Goal: Complete application form: Complete application form

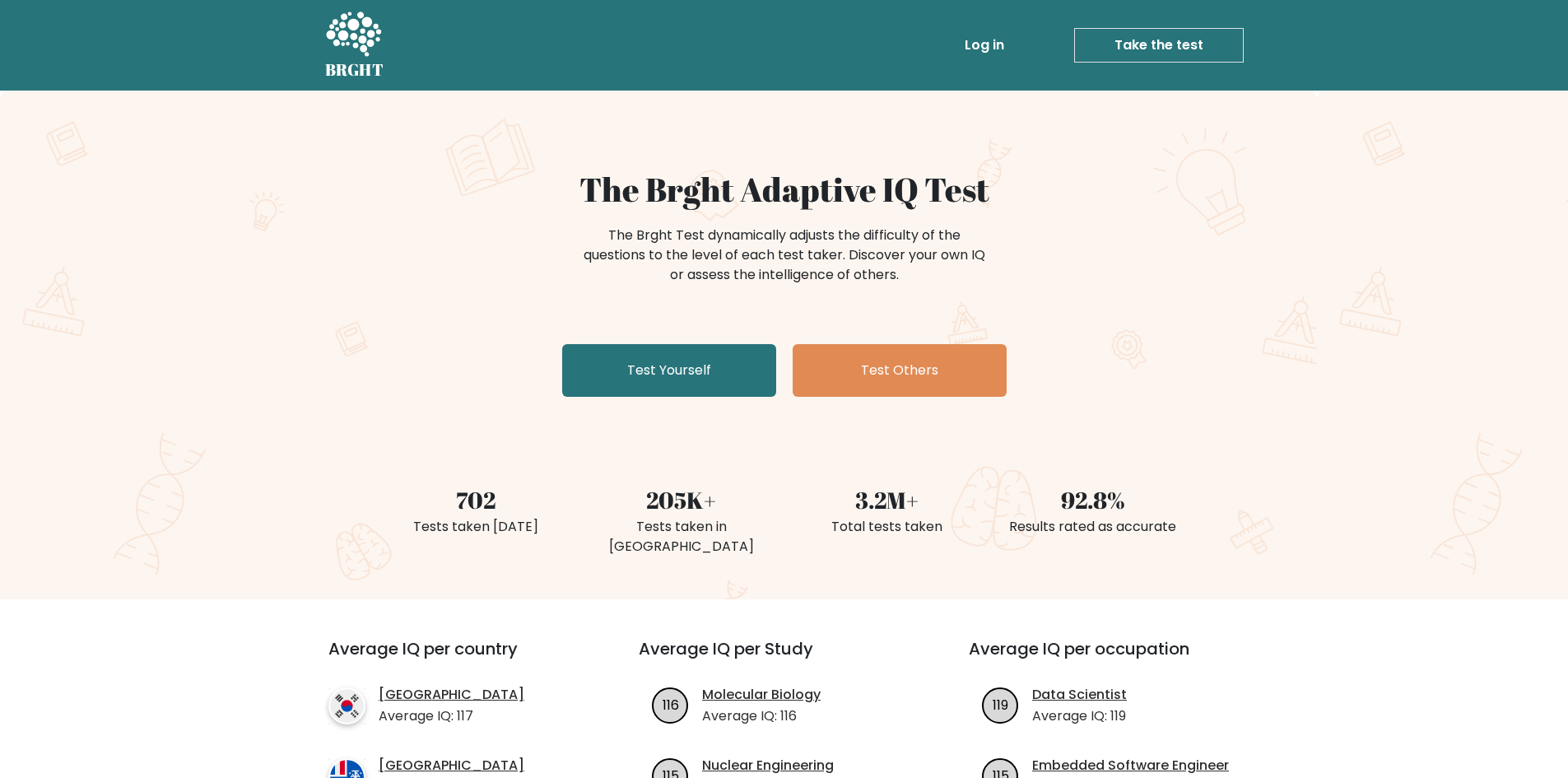
click at [1198, 43] on link "Take the test" at bounding box center [1159, 45] width 169 height 35
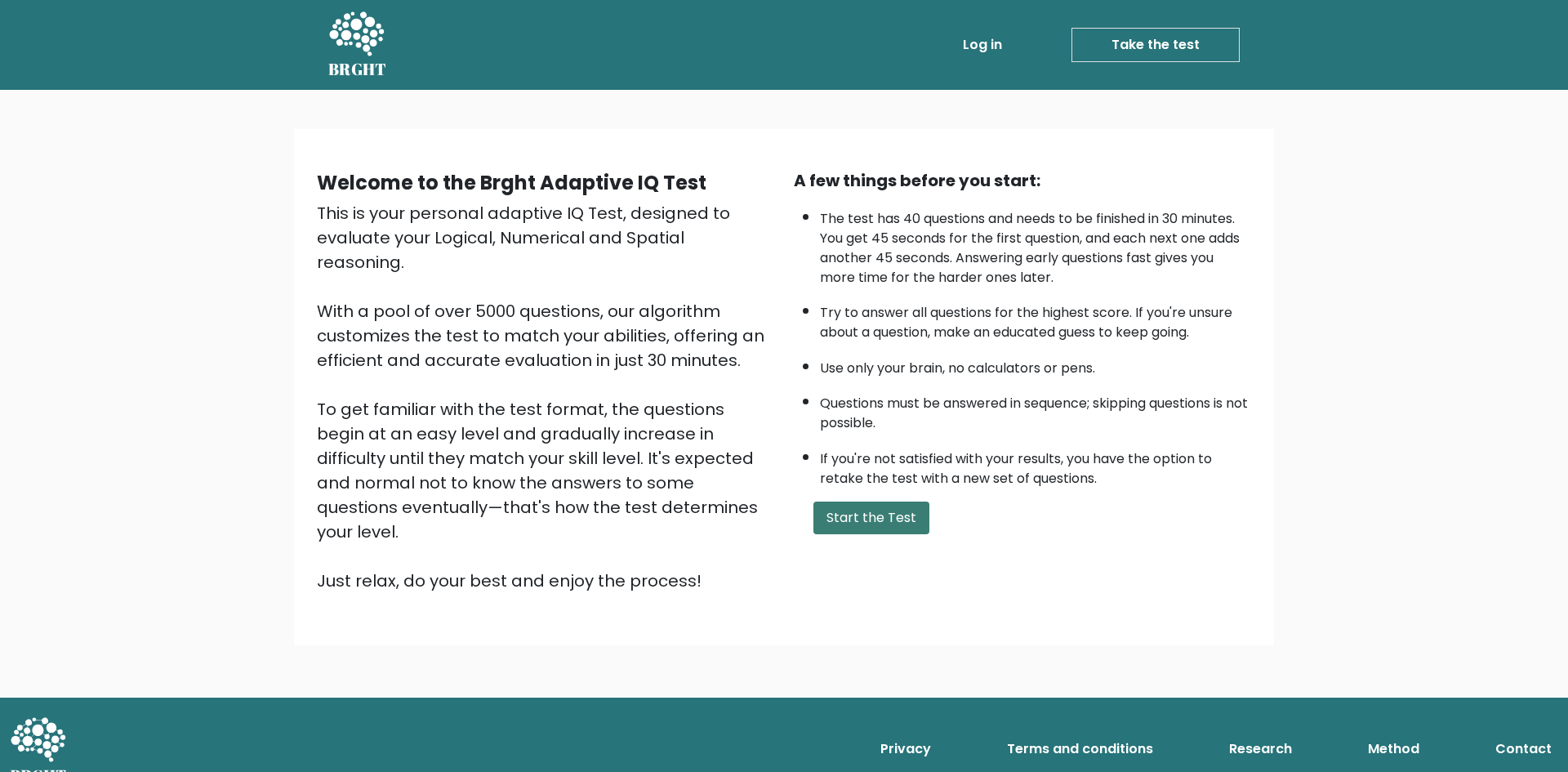
click at [882, 524] on button "Start the Test" at bounding box center [871, 517] width 116 height 32
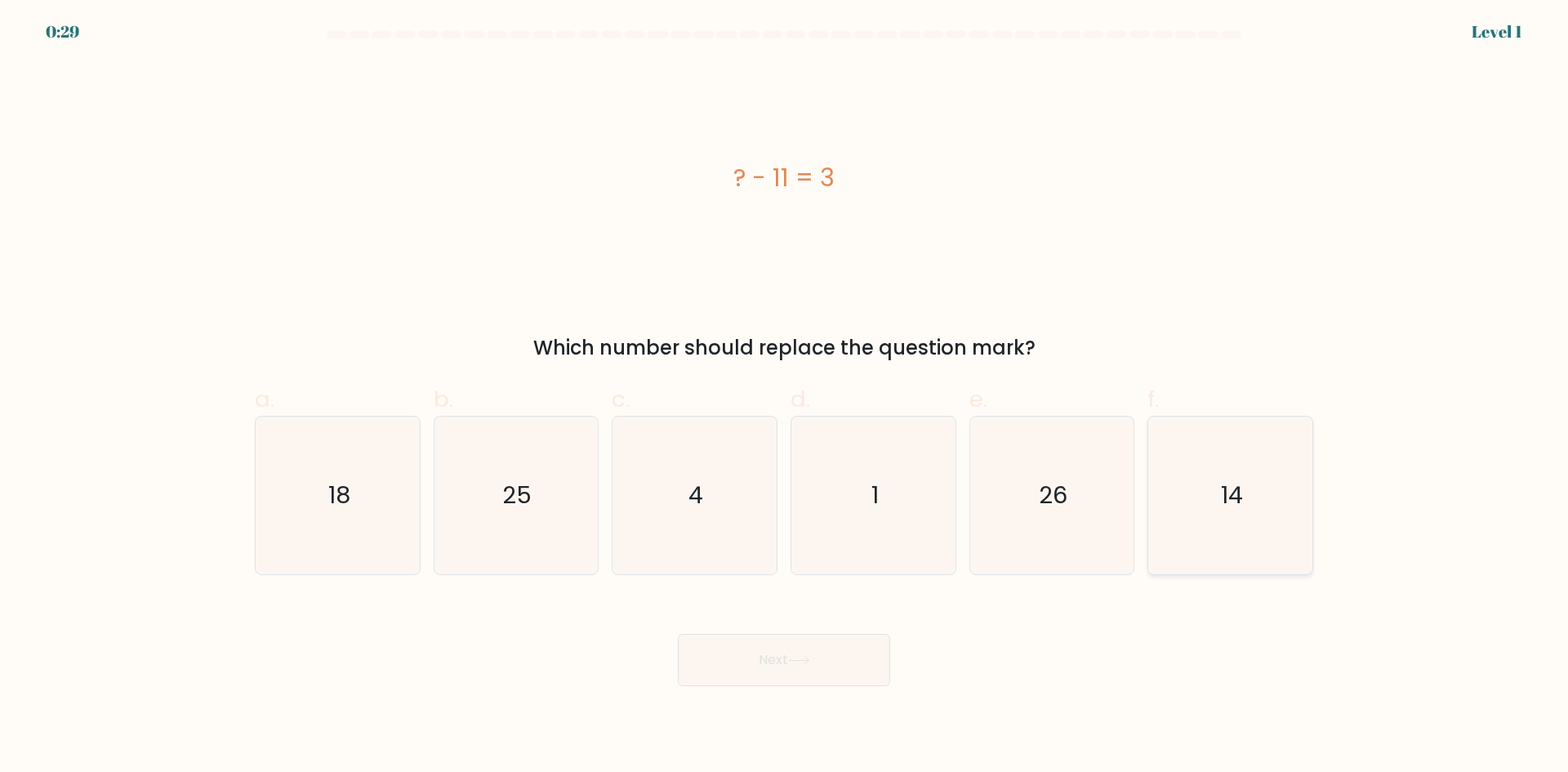
click at [1166, 511] on icon "14" at bounding box center [1230, 494] width 157 height 157
click at [784, 397] on input "f. 14" at bounding box center [784, 391] width 1 height 10
radio input "true"
click at [841, 656] on button "Next" at bounding box center [784, 659] width 212 height 52
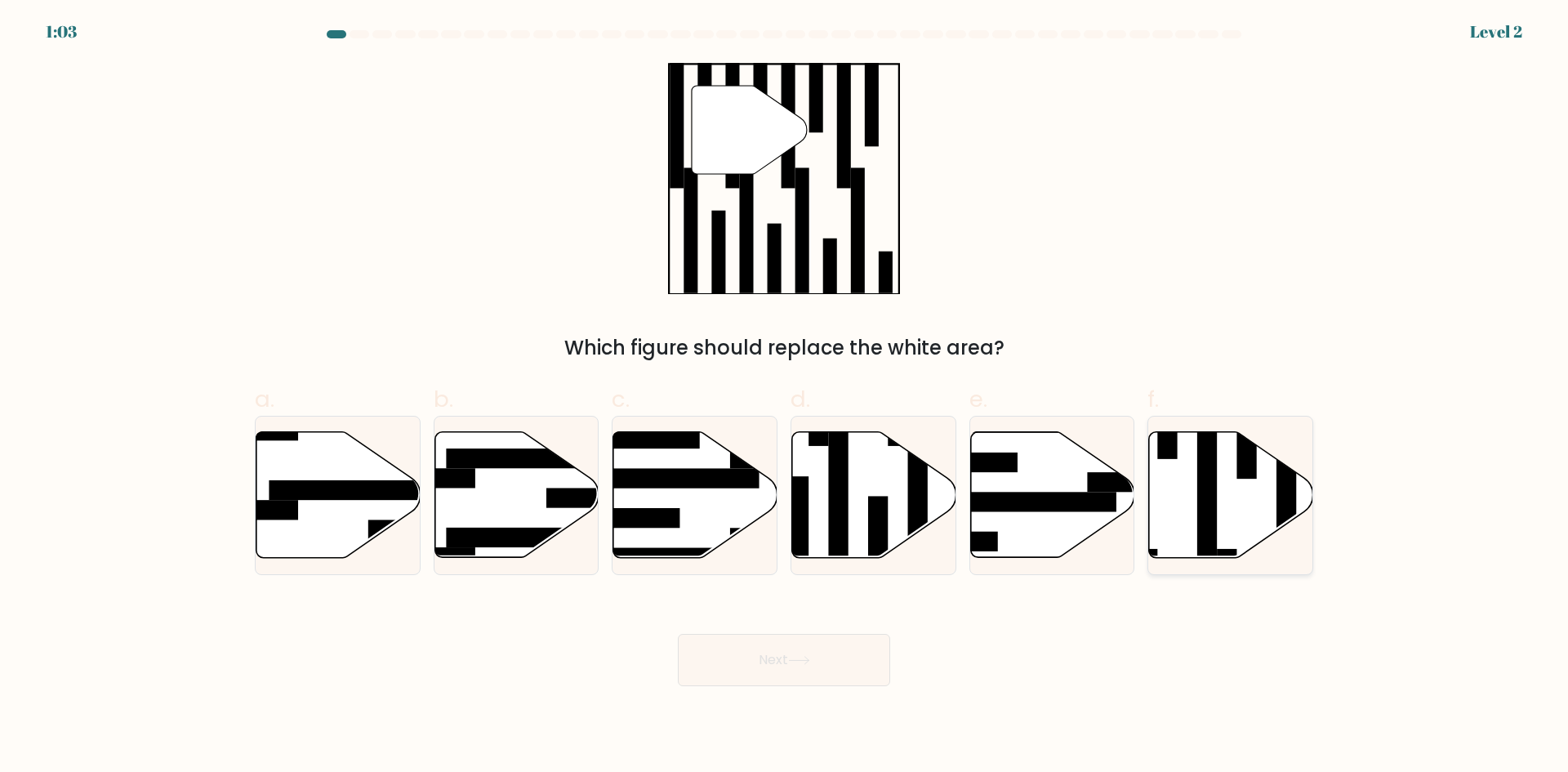
click at [1210, 491] on rect at bounding box center [1207, 488] width 20 height 178
click at [784, 397] on input "f." at bounding box center [784, 391] width 1 height 10
radio input "true"
click at [810, 672] on button "Next" at bounding box center [784, 659] width 212 height 52
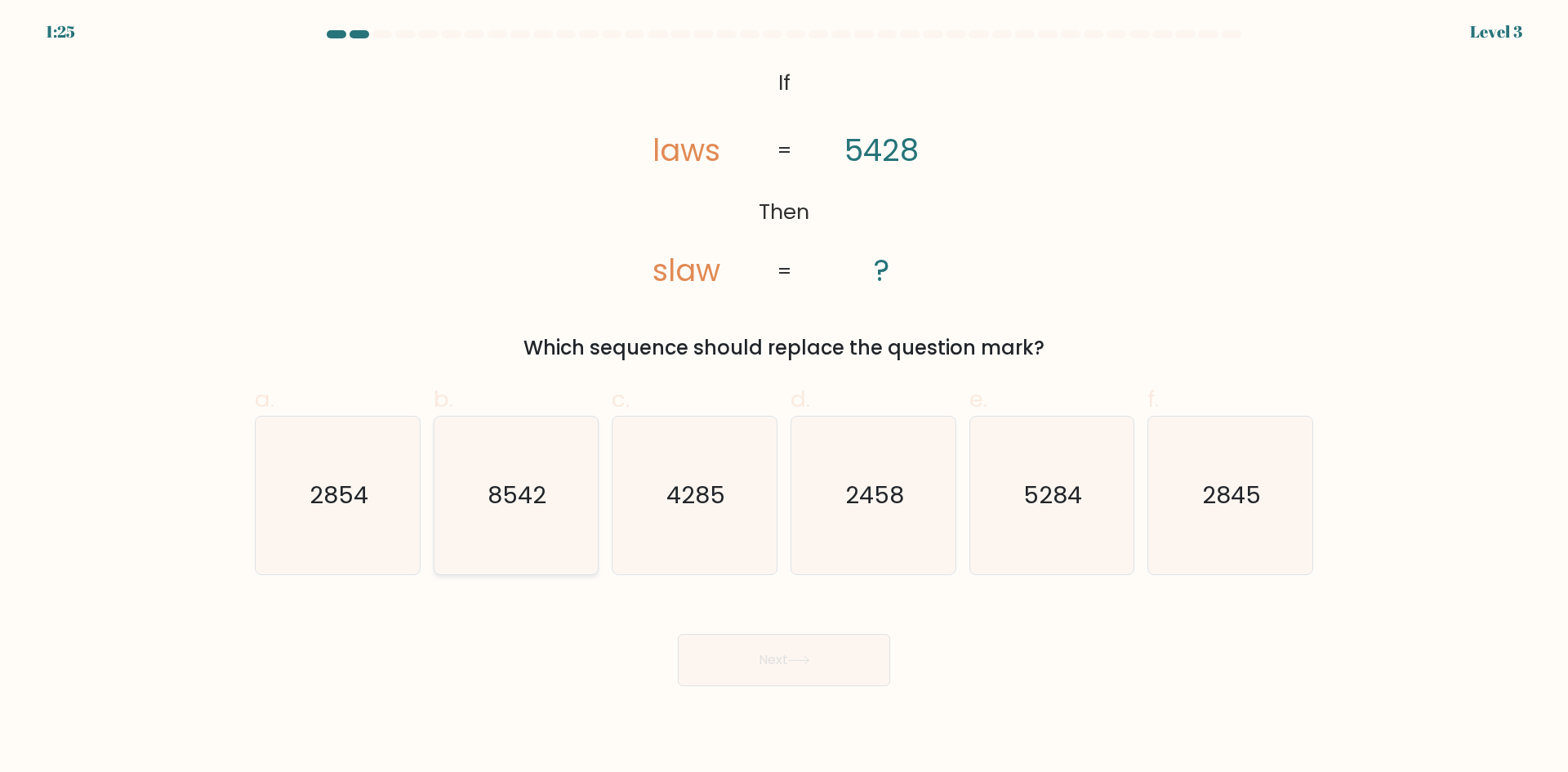
click at [526, 478] on icon "8542" at bounding box center [515, 494] width 157 height 157
click at [784, 397] on input "b. 8542" at bounding box center [784, 391] width 1 height 10
radio input "true"
click at [763, 674] on button "Next" at bounding box center [784, 659] width 212 height 52
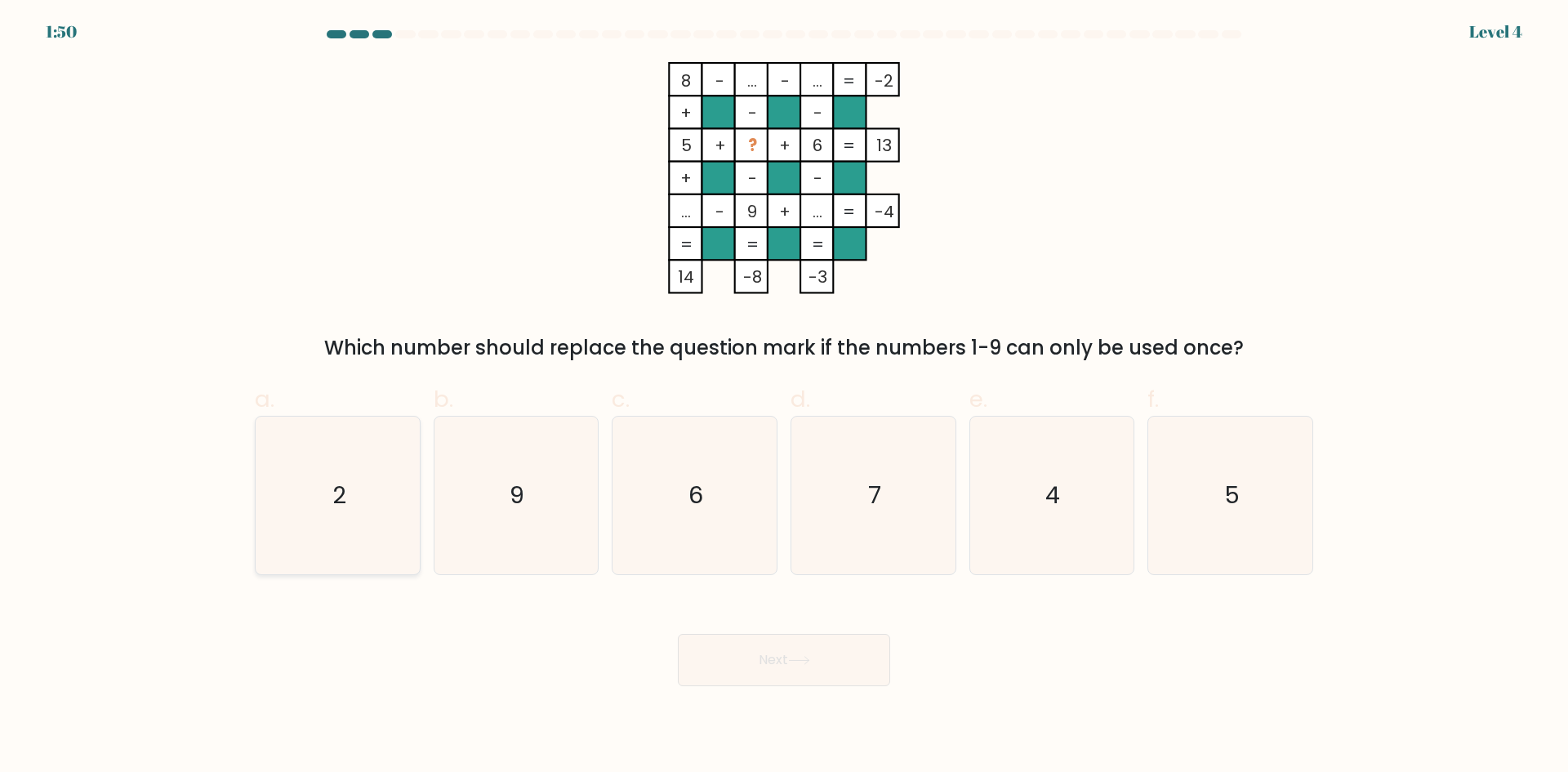
click at [311, 514] on icon "2" at bounding box center [337, 494] width 157 height 157
click at [784, 397] on input "a. 2" at bounding box center [784, 391] width 1 height 10
radio input "true"
click at [805, 665] on button "Next" at bounding box center [784, 659] width 212 height 52
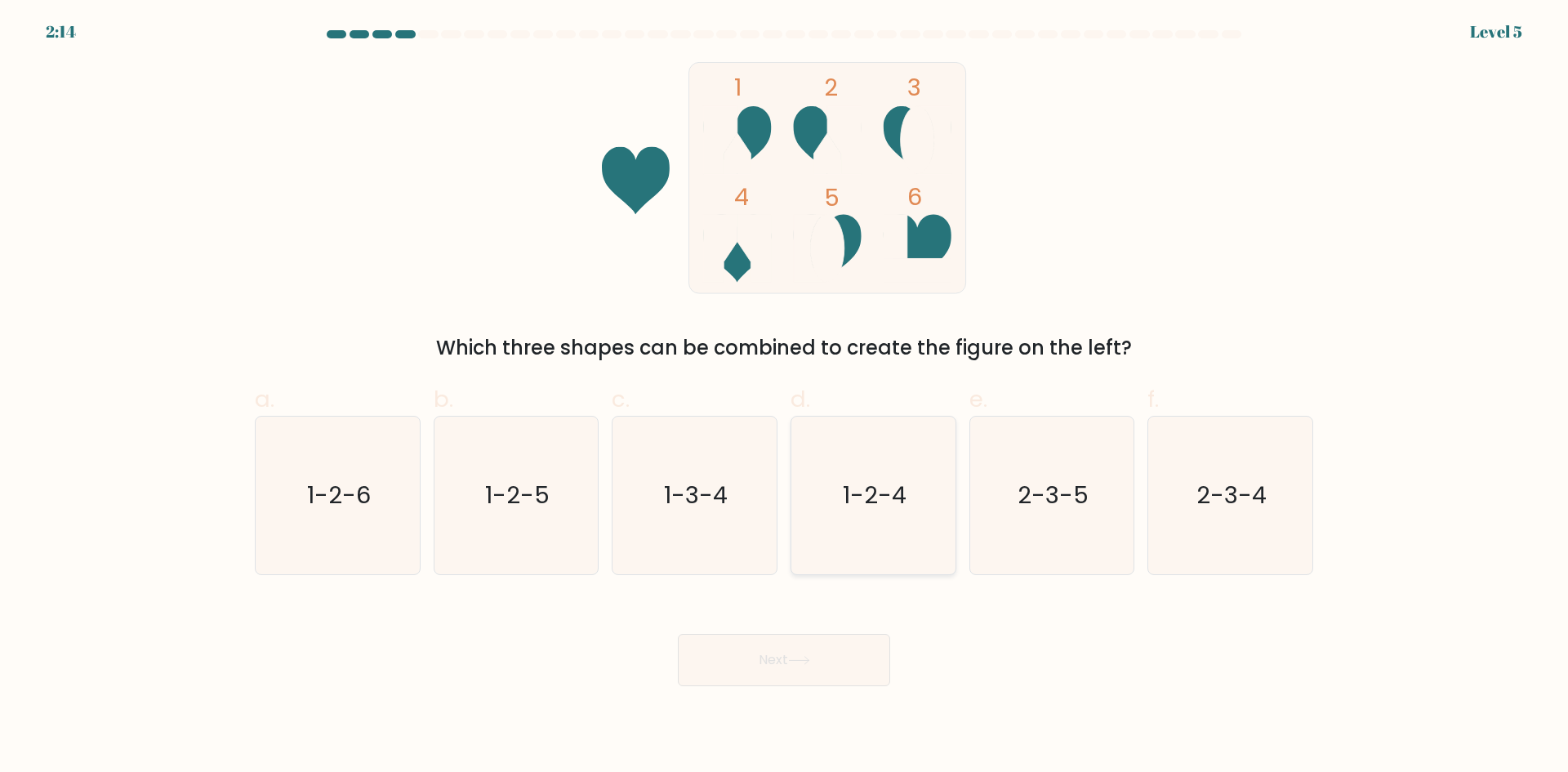
click at [905, 471] on icon "1-2-4" at bounding box center [873, 494] width 157 height 157
click at [784, 397] on input "d. 1-2-4" at bounding box center [784, 391] width 1 height 10
radio input "true"
click at [797, 652] on button "Next" at bounding box center [784, 659] width 212 height 52
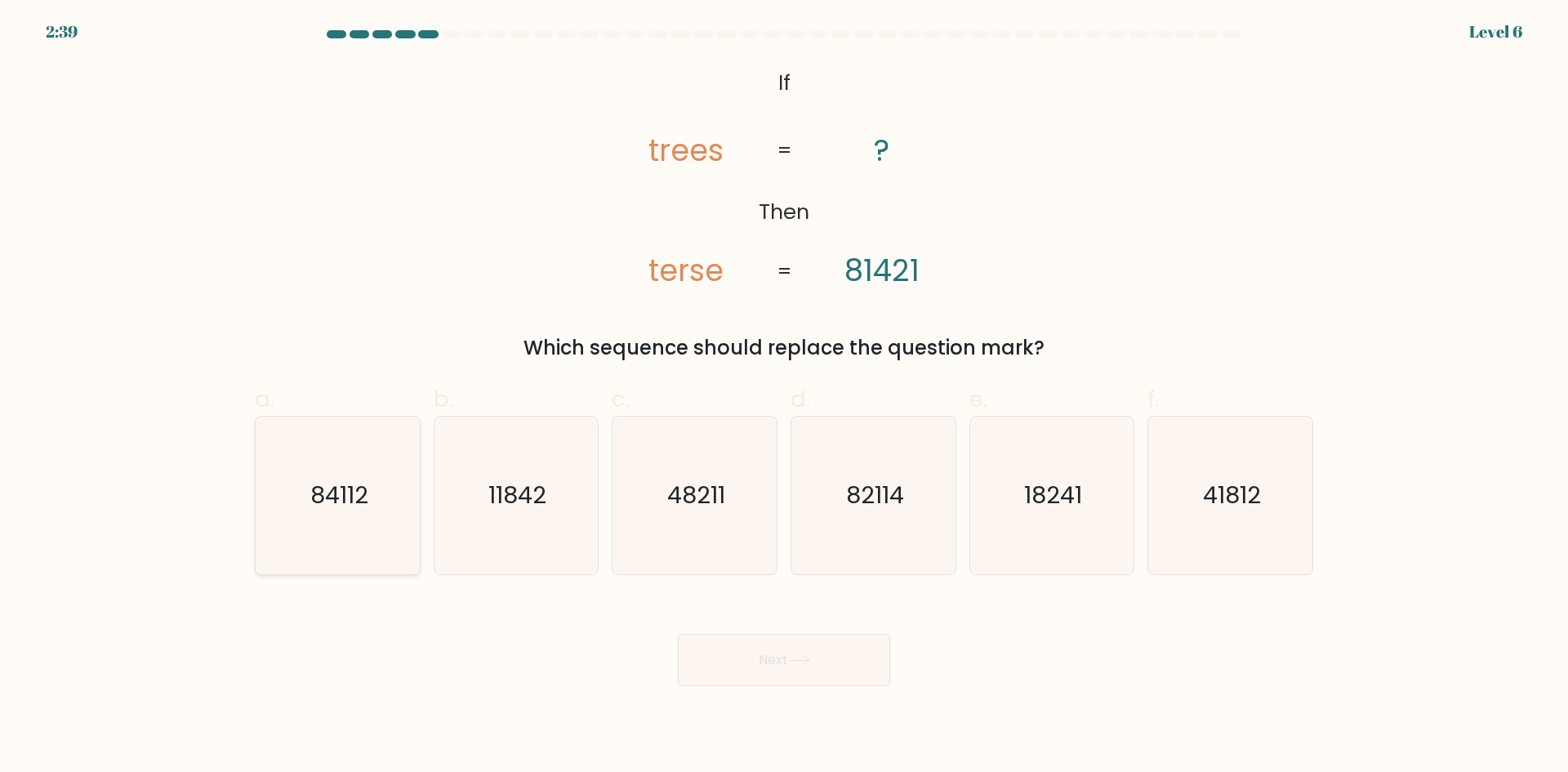
click at [305, 492] on icon "84112" at bounding box center [337, 494] width 157 height 157
click at [784, 397] on input "a. 84112" at bounding box center [784, 391] width 1 height 10
radio input "true"
click at [818, 661] on button "Next" at bounding box center [784, 659] width 212 height 52
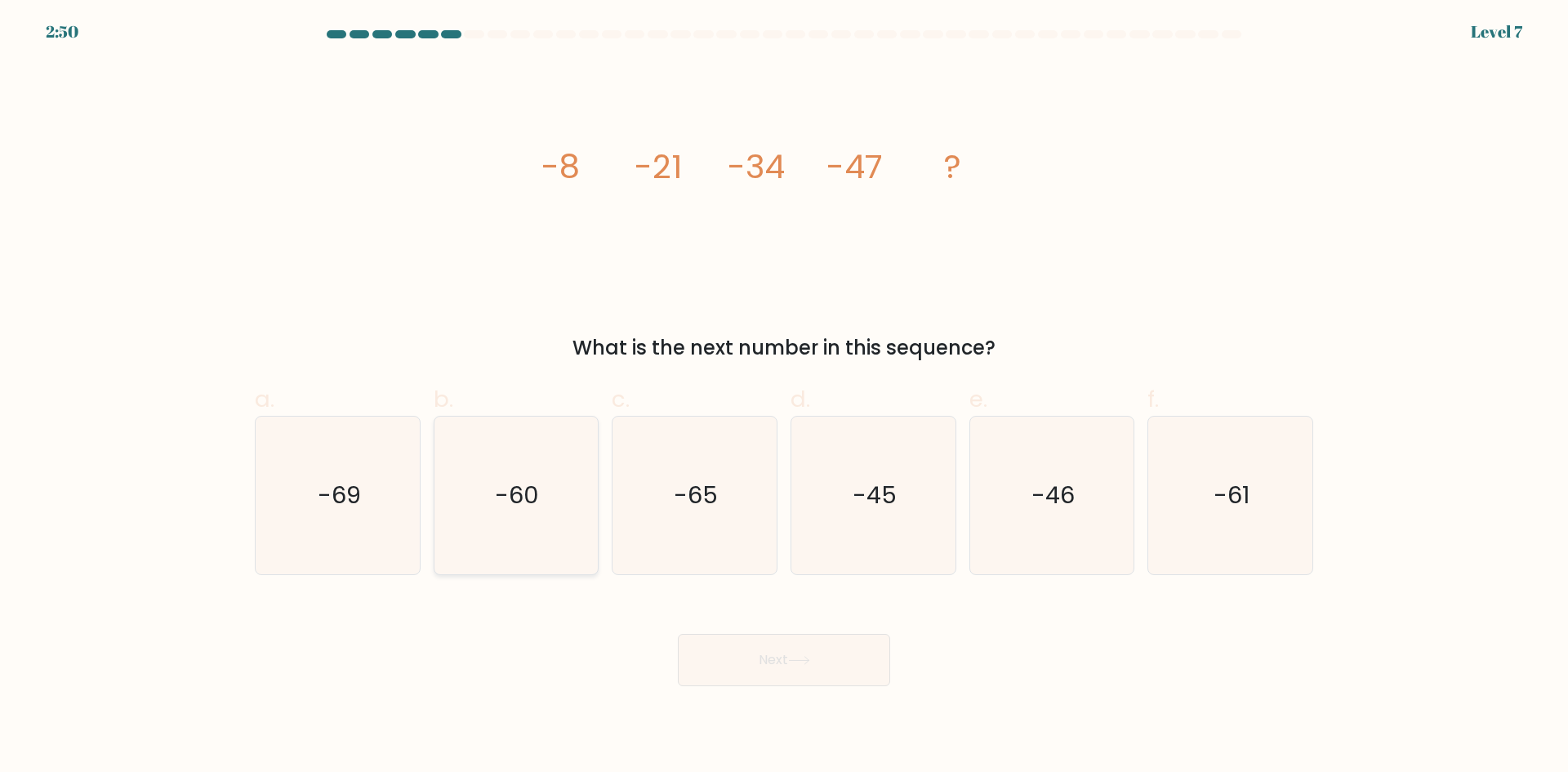
click at [546, 553] on icon "-60" at bounding box center [515, 494] width 157 height 157
click at [784, 397] on input "b. -60" at bounding box center [784, 391] width 1 height 10
radio input "true"
click at [759, 654] on button "Next" at bounding box center [784, 659] width 212 height 52
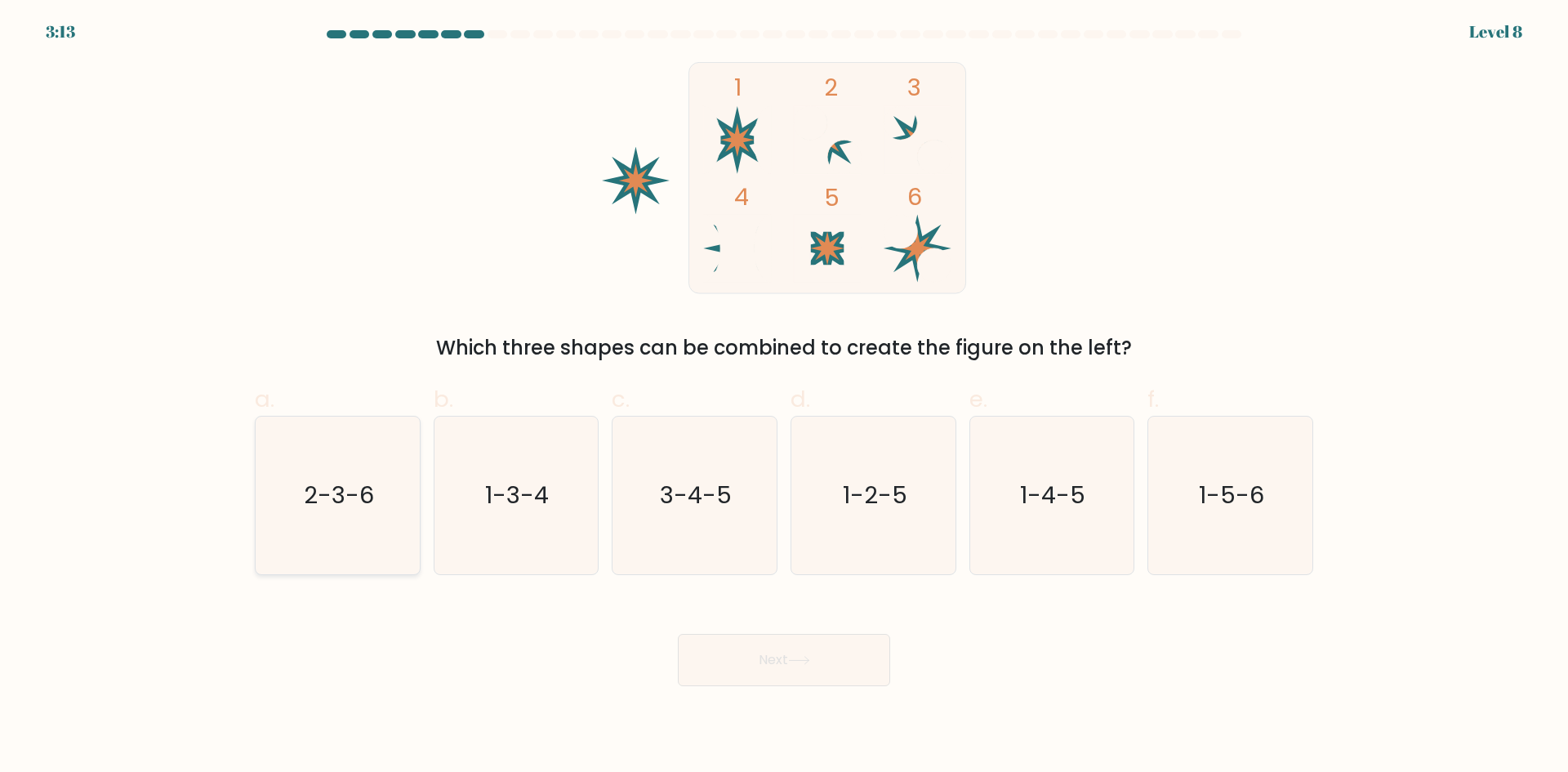
click at [287, 490] on icon "2-3-6" at bounding box center [337, 494] width 157 height 157
click at [784, 397] on input "a. 2-3-6" at bounding box center [784, 391] width 1 height 10
radio input "true"
click at [764, 651] on button "Next" at bounding box center [784, 659] width 212 height 52
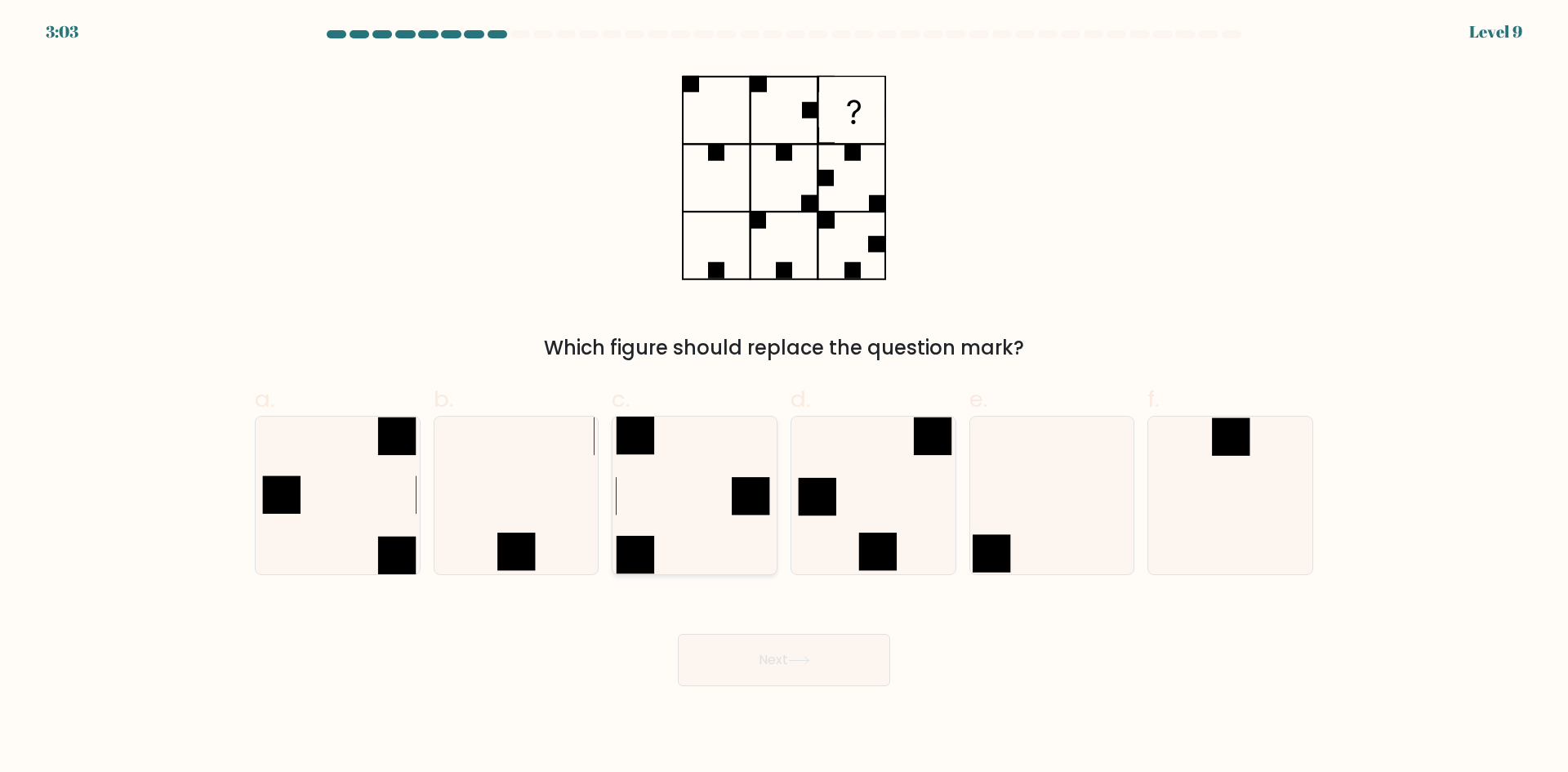
click at [684, 511] on icon at bounding box center [694, 494] width 157 height 157
click at [784, 397] on input "c." at bounding box center [784, 391] width 1 height 10
radio input "true"
click at [787, 655] on button "Next" at bounding box center [784, 659] width 212 height 52
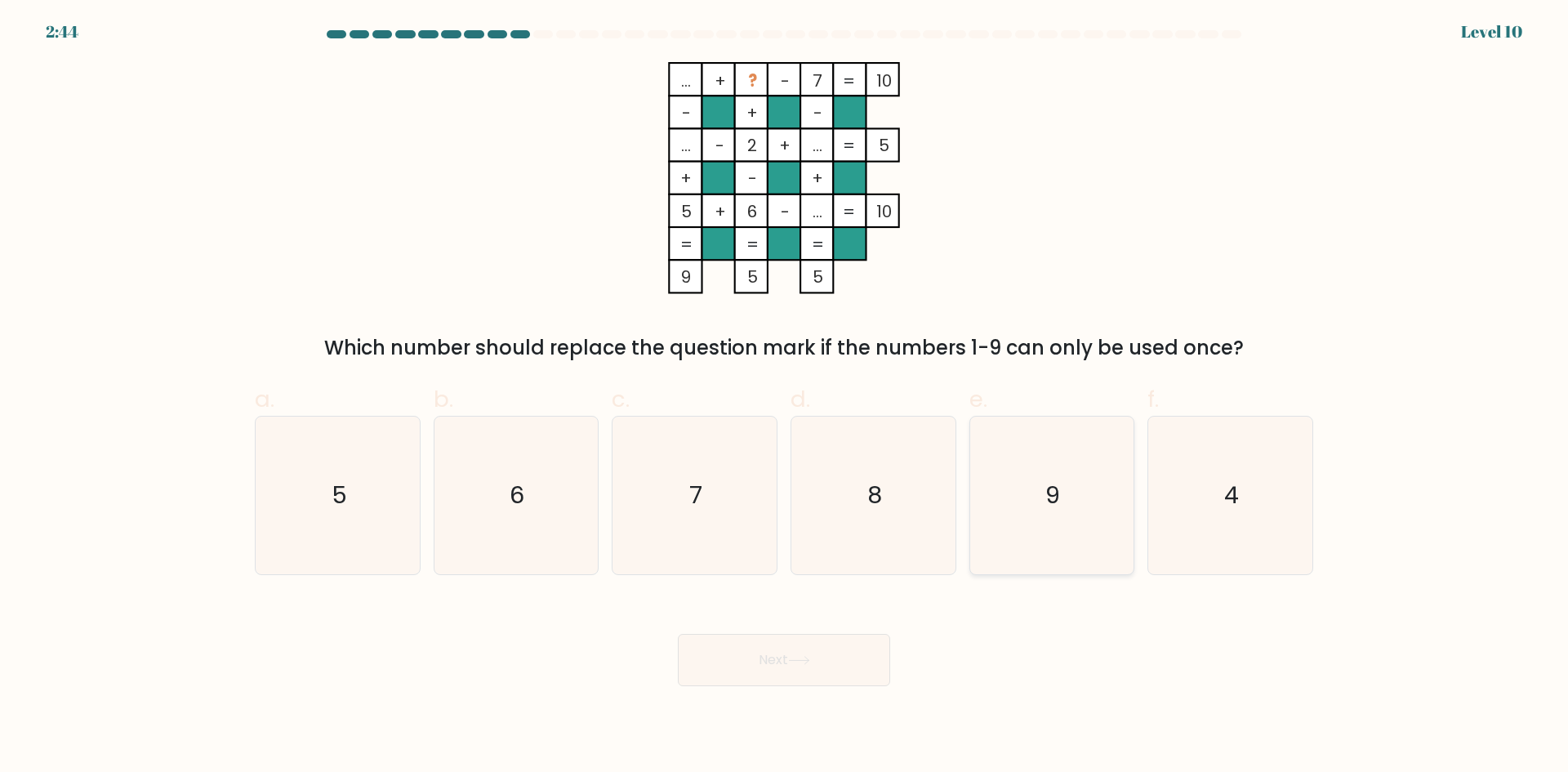
click at [1064, 520] on icon "9" at bounding box center [1051, 494] width 157 height 157
click at [784, 397] on input "e. 9" at bounding box center [784, 391] width 1 height 10
radio input "true"
click at [810, 654] on button "Next" at bounding box center [784, 659] width 212 height 52
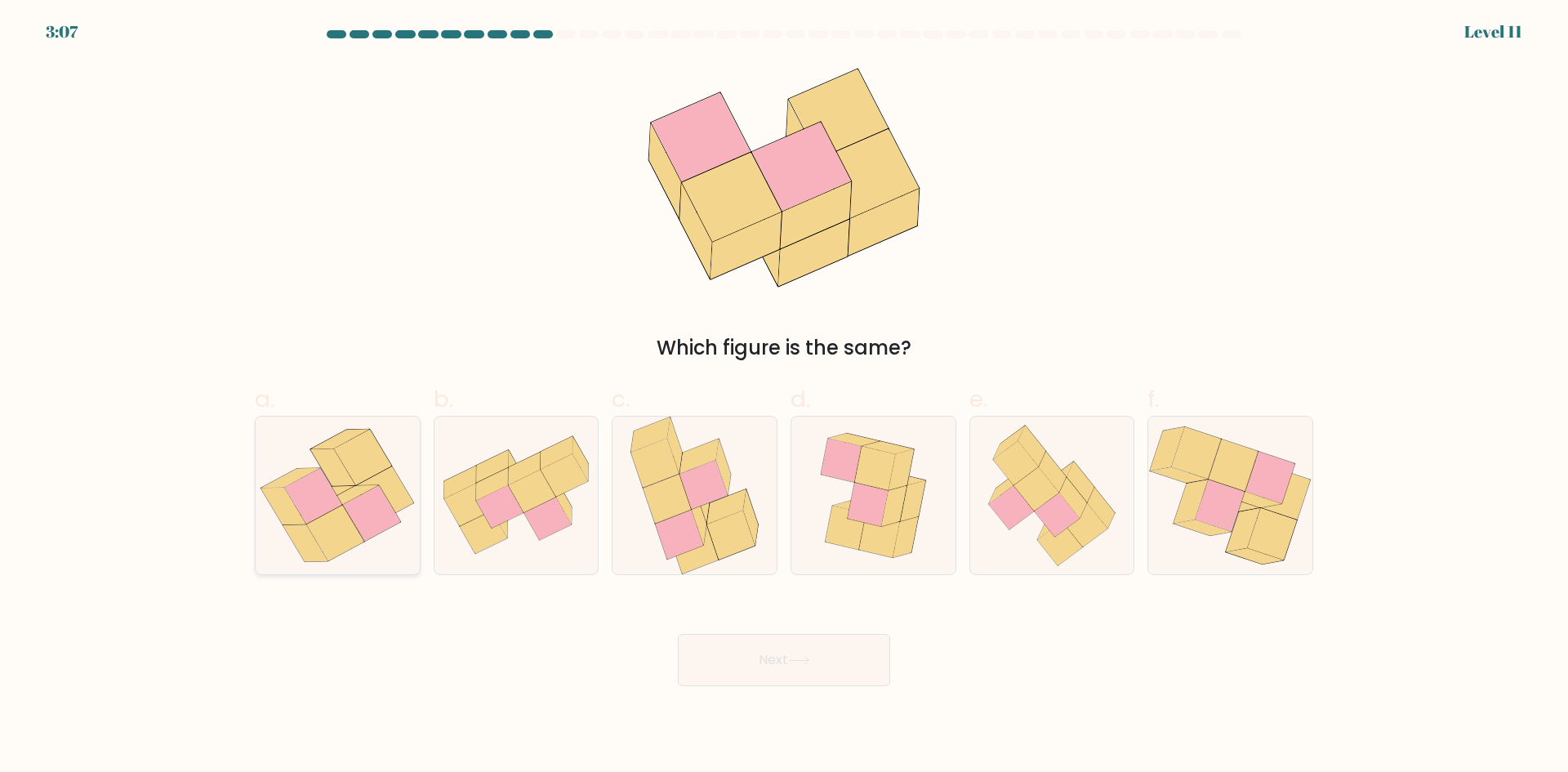
click at [350, 481] on icon at bounding box center [332, 467] width 45 height 37
click at [784, 397] on input "a." at bounding box center [784, 391] width 1 height 10
radio input "true"
click at [751, 677] on button "Next" at bounding box center [784, 659] width 212 height 52
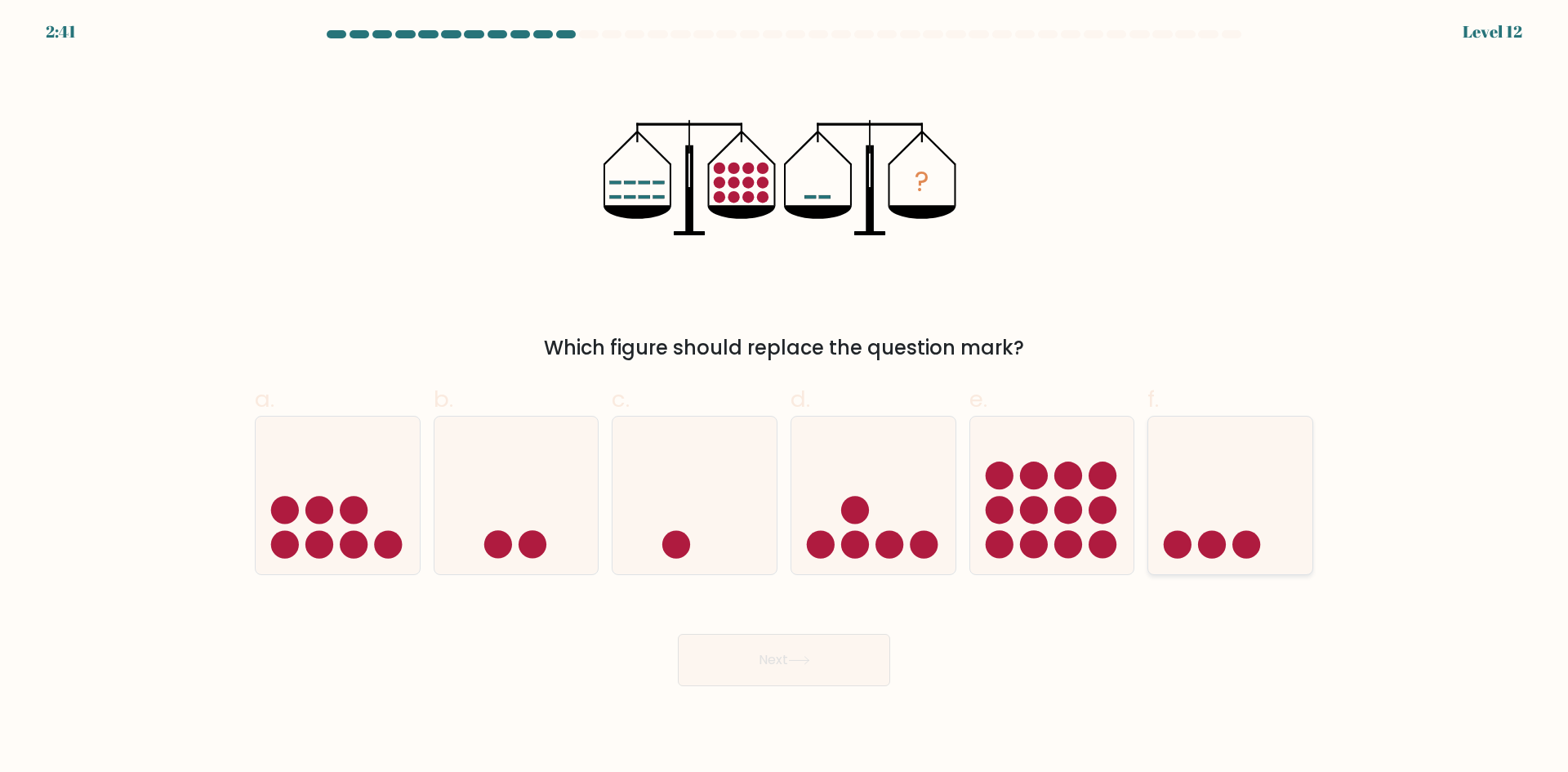
click at [1194, 532] on icon at bounding box center [1230, 495] width 164 height 136
click at [784, 397] on input "f." at bounding box center [784, 391] width 1 height 10
radio input "true"
click at [894, 525] on icon at bounding box center [873, 495] width 164 height 136
click at [784, 397] on input "d." at bounding box center [784, 391] width 1 height 10
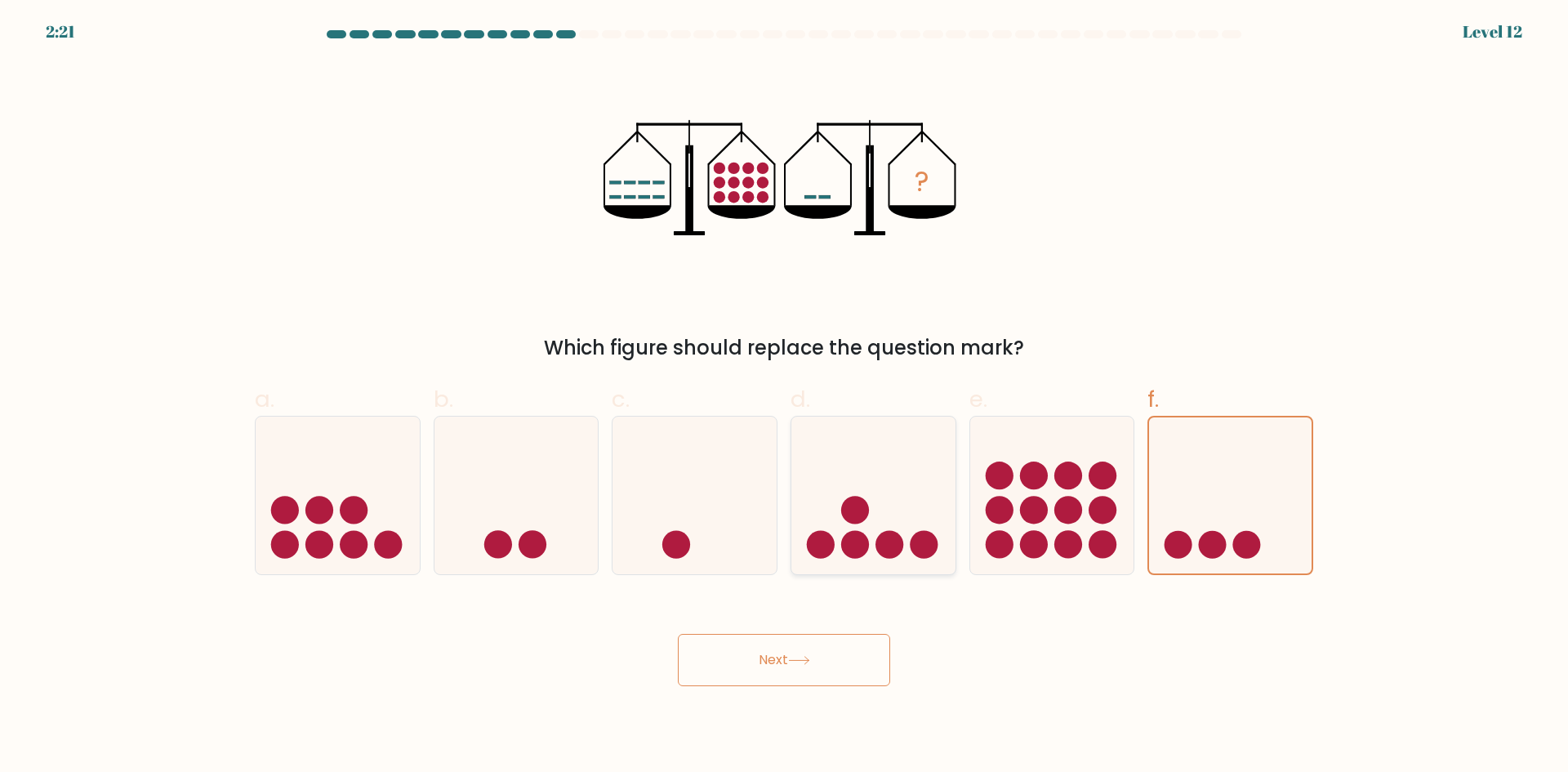
radio input "true"
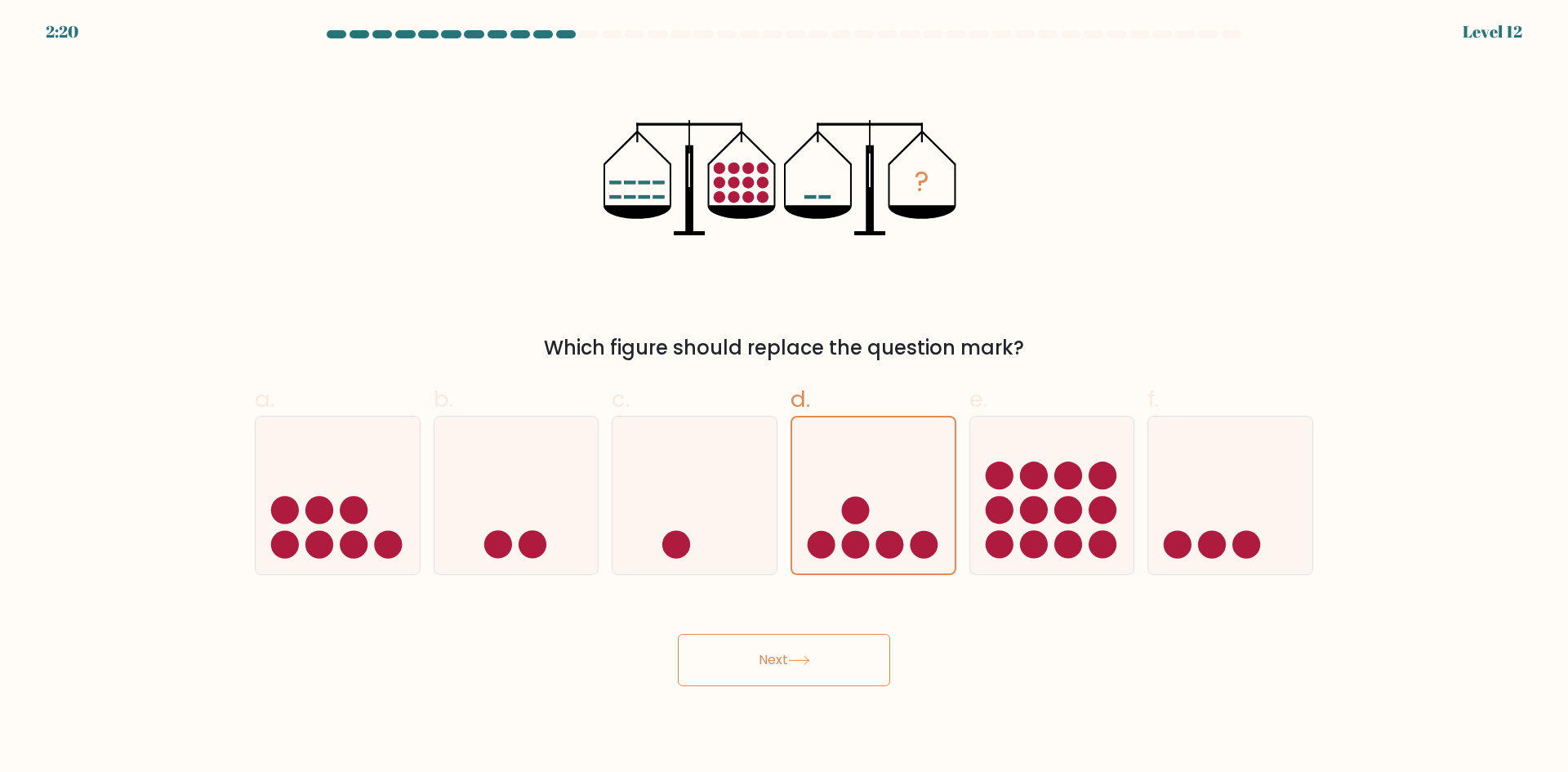
click at [795, 657] on icon at bounding box center [799, 659] width 22 height 9
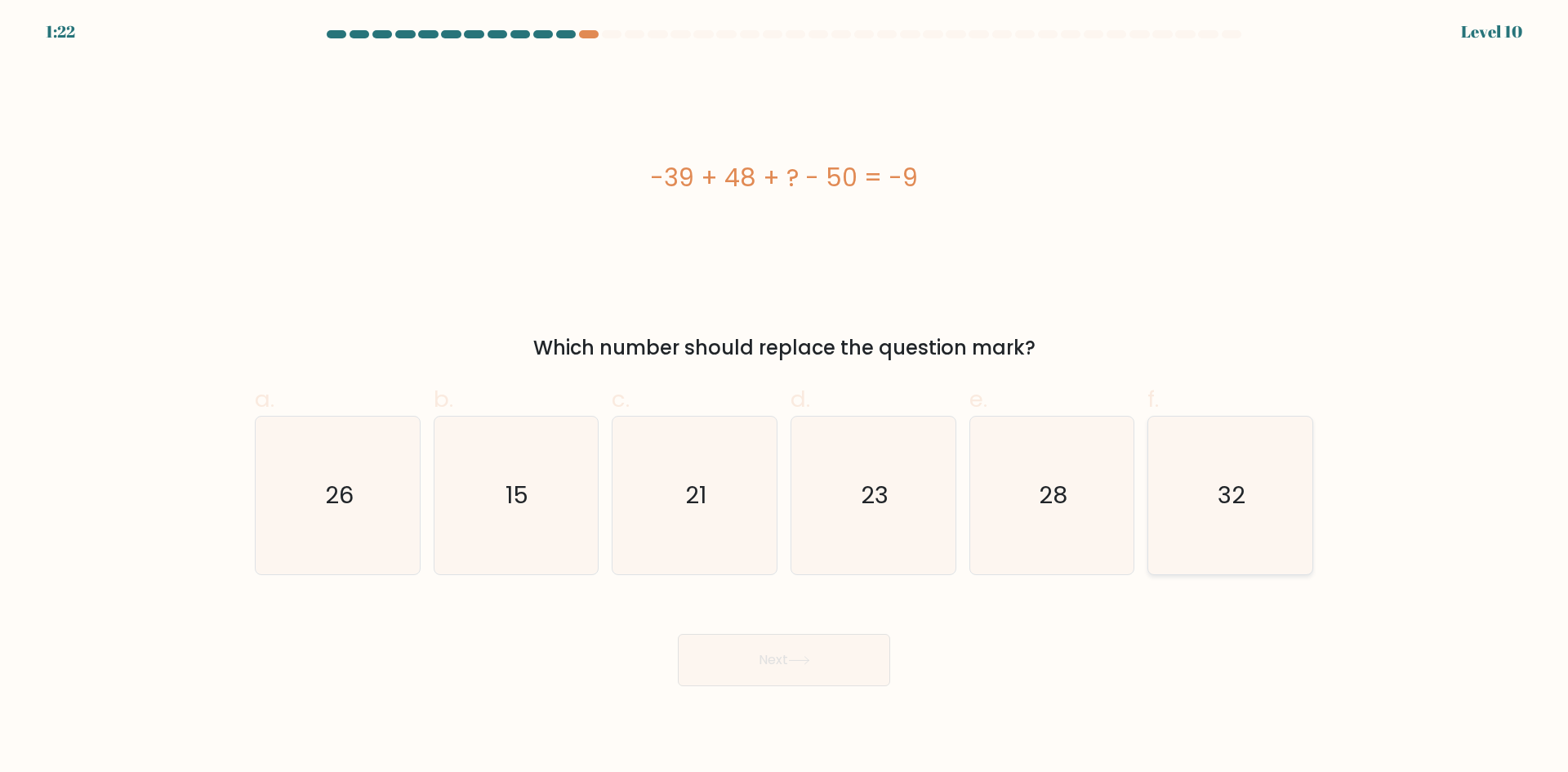
click at [1206, 490] on icon "32" at bounding box center [1230, 494] width 157 height 157
click at [784, 397] on input "f. 32" at bounding box center [784, 391] width 1 height 10
radio input "true"
click at [770, 673] on button "Next" at bounding box center [784, 659] width 212 height 52
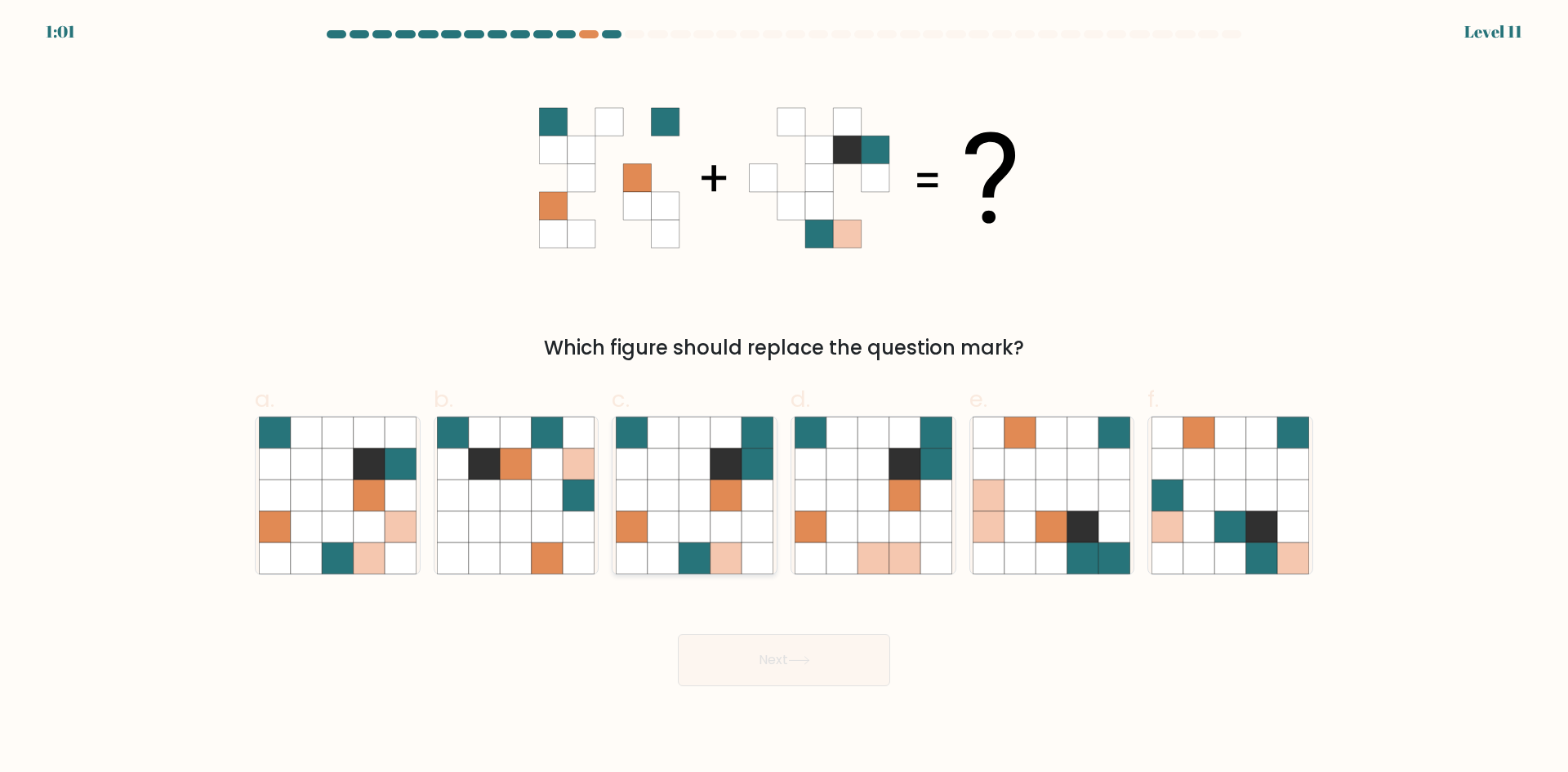
click at [717, 495] on icon at bounding box center [725, 494] width 31 height 31
click at [784, 397] on input "c." at bounding box center [784, 391] width 1 height 10
radio input "true"
click at [766, 659] on button "Next" at bounding box center [784, 659] width 212 height 52
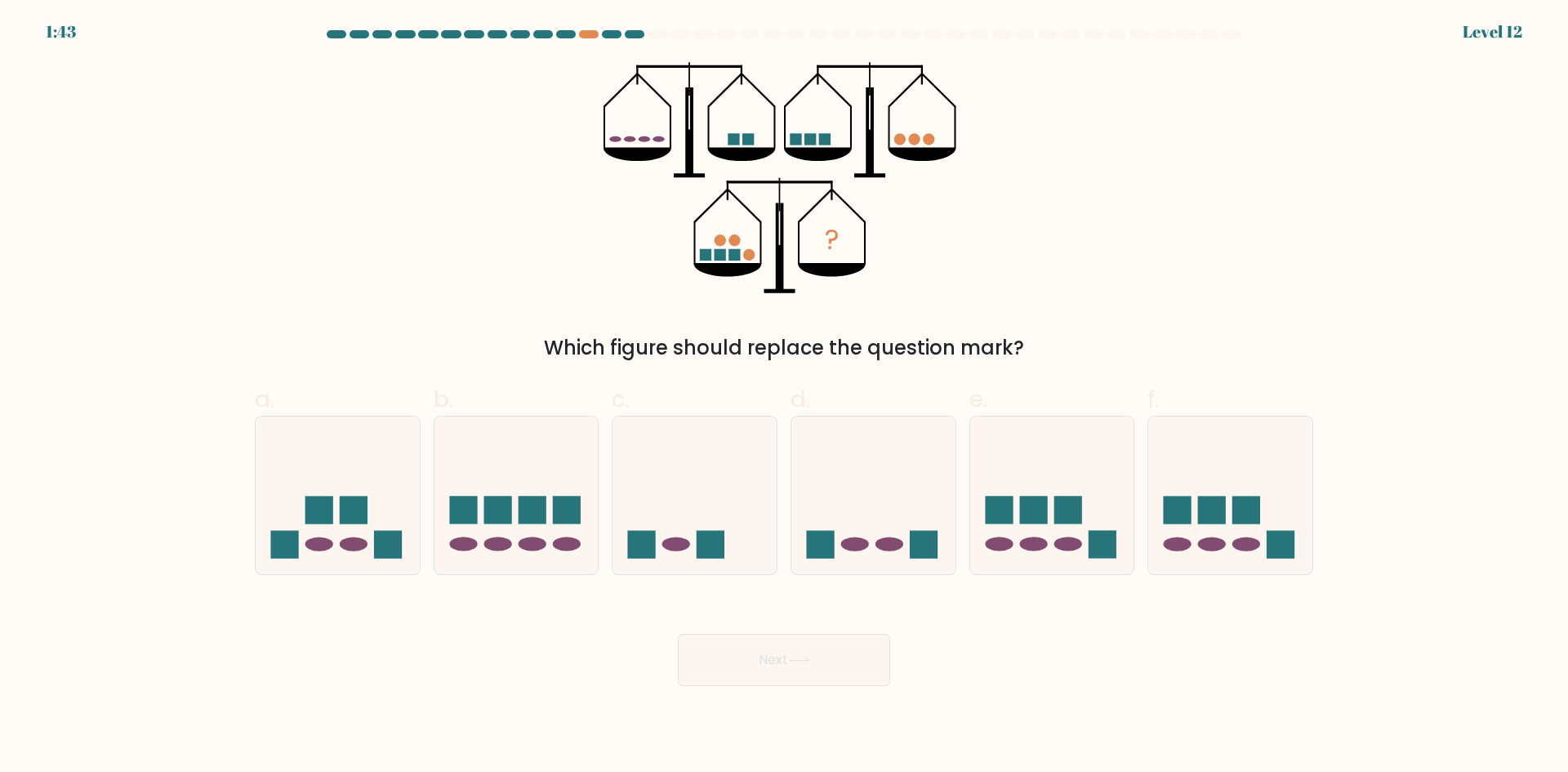
click at [766, 659] on button "Next" at bounding box center [784, 659] width 212 height 52
click at [517, 518] on icon at bounding box center [516, 495] width 164 height 136
click at [784, 397] on input "b." at bounding box center [784, 391] width 1 height 10
radio input "true"
click at [737, 648] on button "Next" at bounding box center [784, 659] width 212 height 52
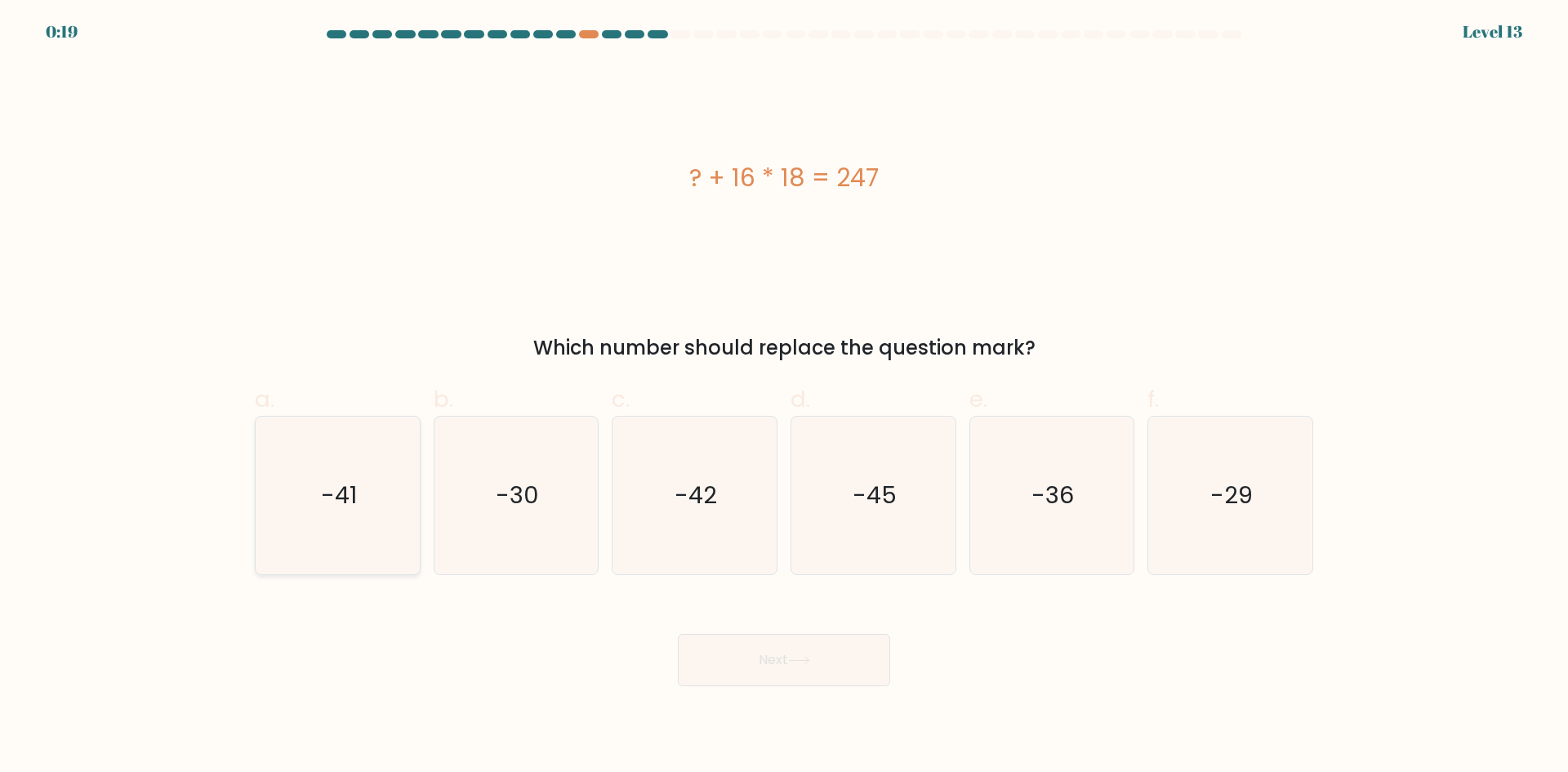
click at [391, 497] on icon "-41" at bounding box center [337, 494] width 157 height 157
click at [784, 397] on input "a. -41" at bounding box center [784, 391] width 1 height 10
radio input "true"
click at [742, 659] on button "Next" at bounding box center [784, 659] width 212 height 52
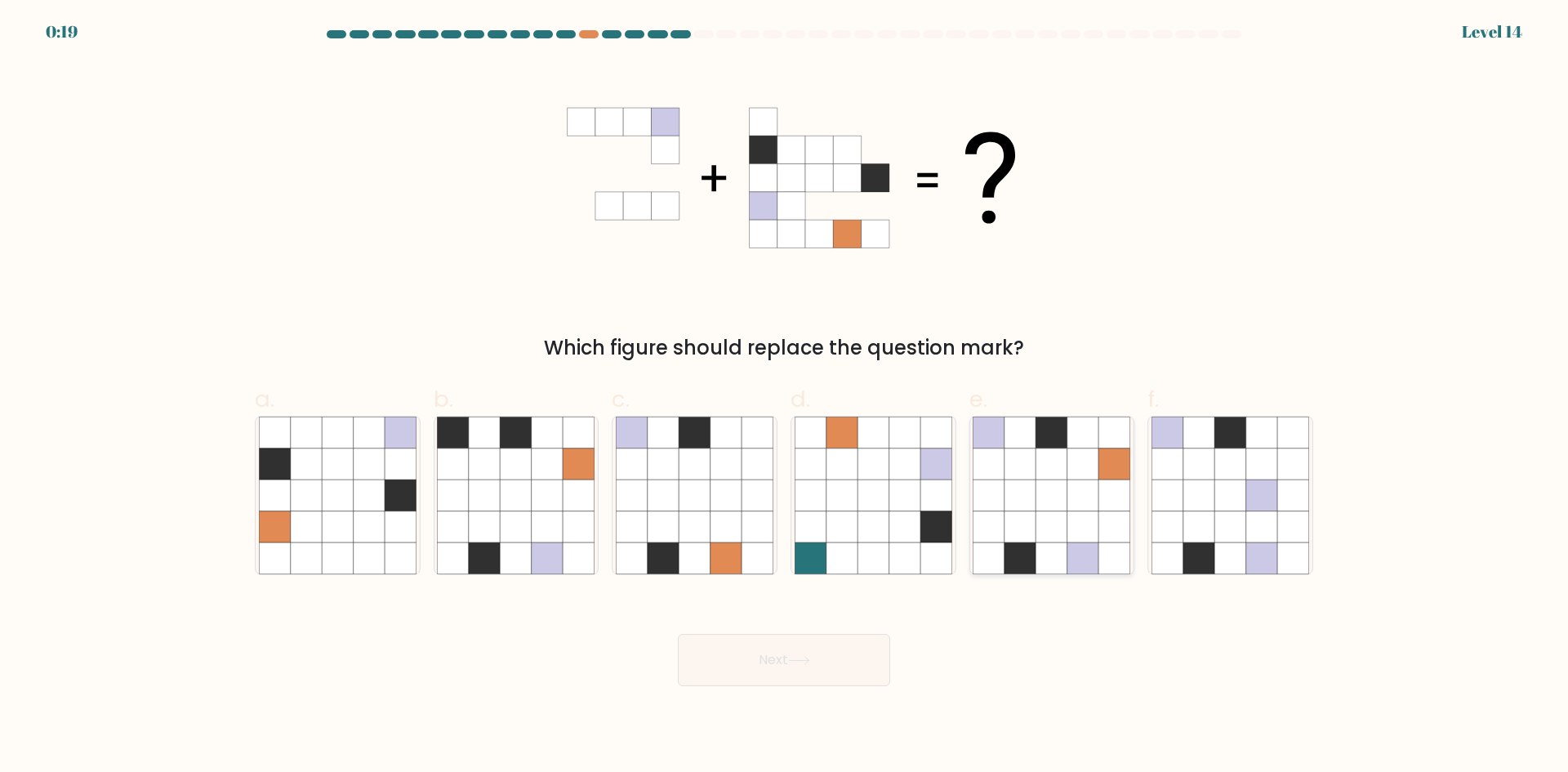
click at [1061, 521] on icon at bounding box center [1052, 527] width 31 height 31
click at [784, 397] on input "e." at bounding box center [784, 391] width 1 height 10
radio input "true"
click at [816, 656] on button "Next" at bounding box center [784, 659] width 212 height 52
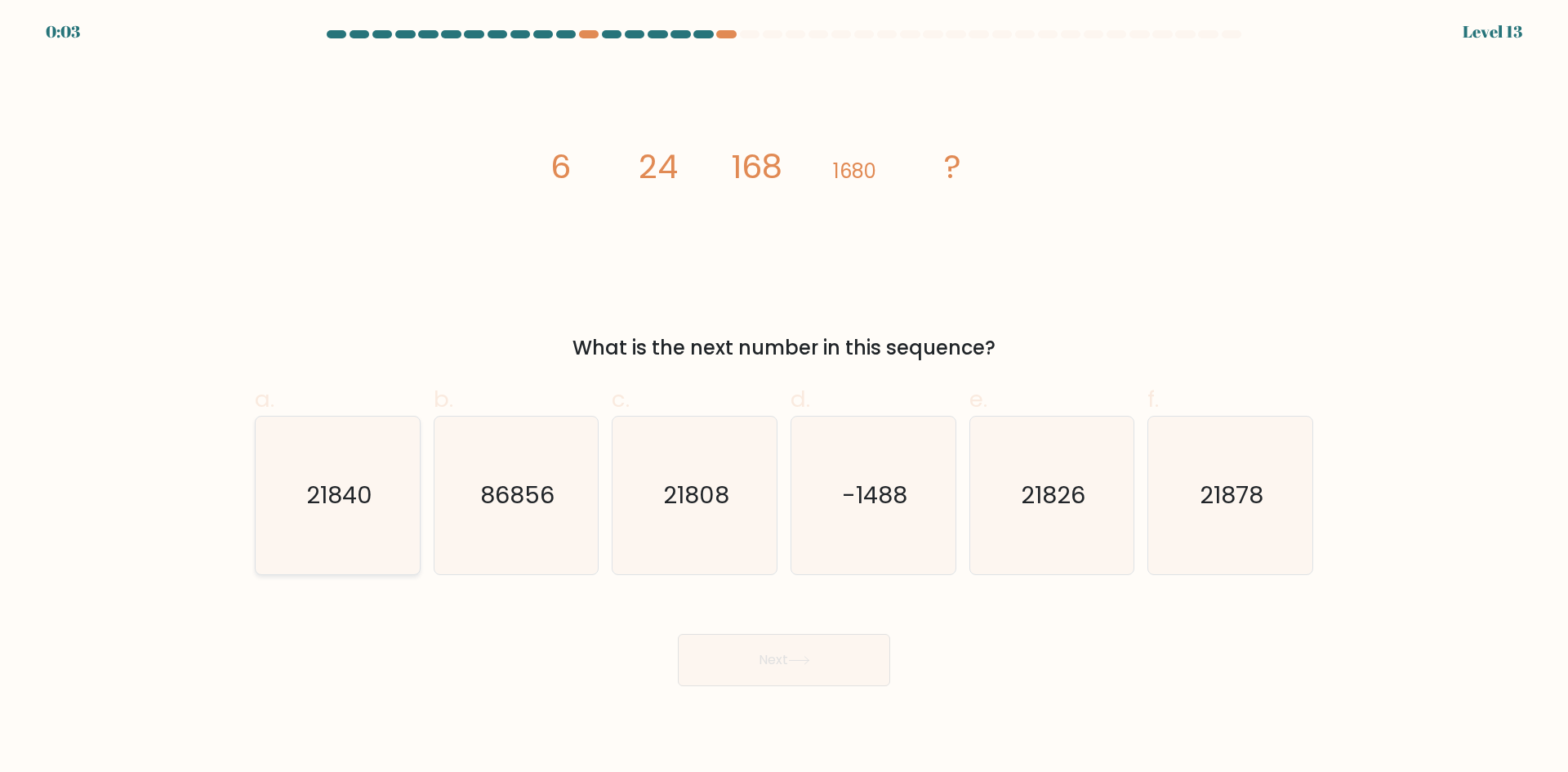
click at [346, 513] on icon "21840" at bounding box center [337, 494] width 157 height 157
click at [784, 397] on input "a. 21840" at bounding box center [784, 391] width 1 height 10
radio input "true"
click at [766, 670] on button "Next" at bounding box center [784, 659] width 212 height 52
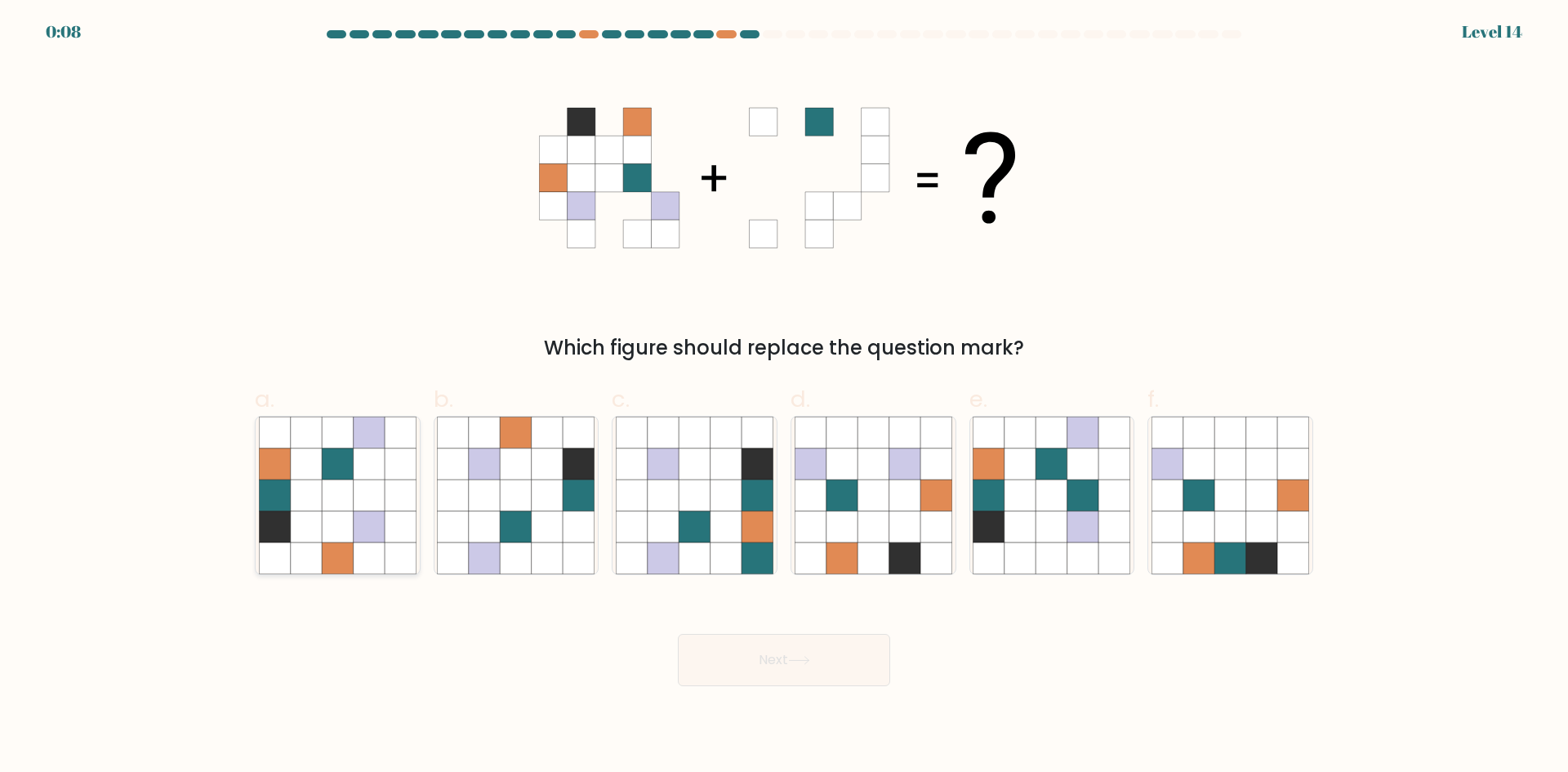
click at [360, 498] on icon at bounding box center [369, 494] width 31 height 31
click at [784, 397] on input "a." at bounding box center [784, 391] width 1 height 10
radio input "true"
click at [770, 675] on button "Next" at bounding box center [784, 659] width 212 height 52
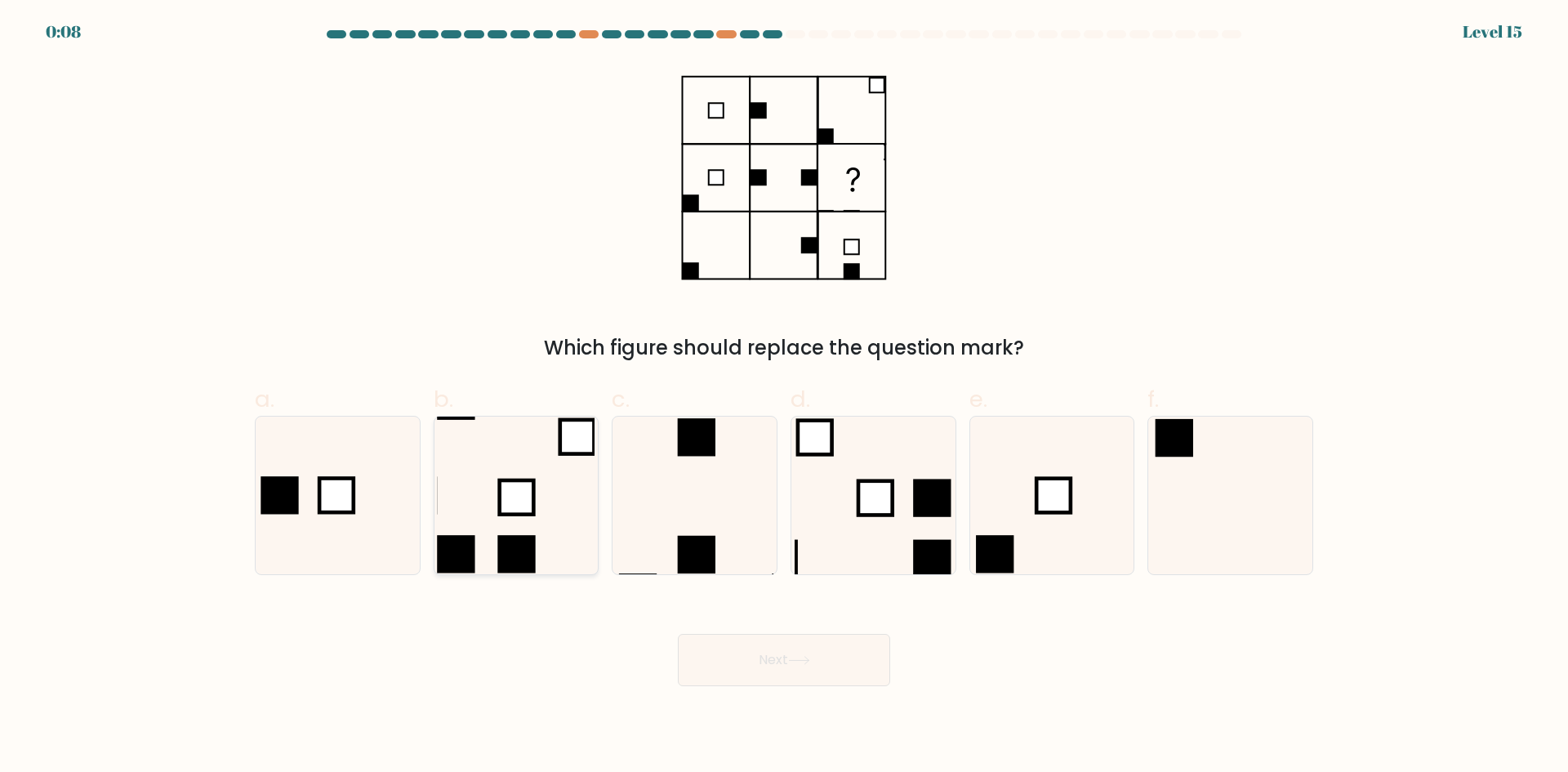
click at [551, 548] on icon at bounding box center [515, 494] width 157 height 157
click at [784, 397] on input "b." at bounding box center [784, 391] width 1 height 10
radio input "true"
click at [756, 660] on button "Next" at bounding box center [784, 659] width 212 height 52
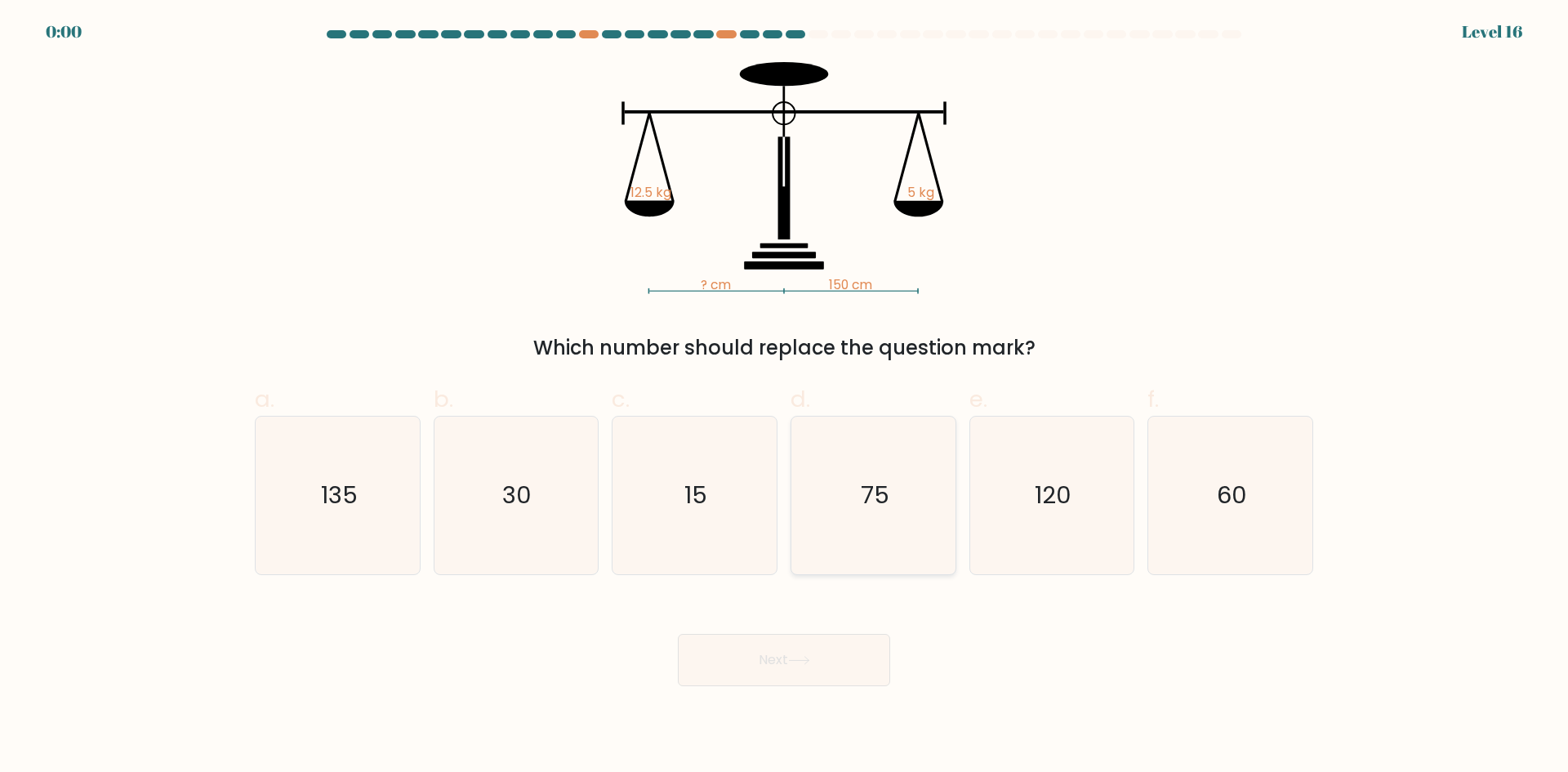
click at [861, 501] on text "75" at bounding box center [875, 494] width 29 height 32
click at [784, 397] on input "d. 75" at bounding box center [784, 391] width 1 height 10
radio input "true"
click at [779, 662] on div "Next" at bounding box center [784, 640] width 1078 height 92
